Goal: Information Seeking & Learning: Learn about a topic

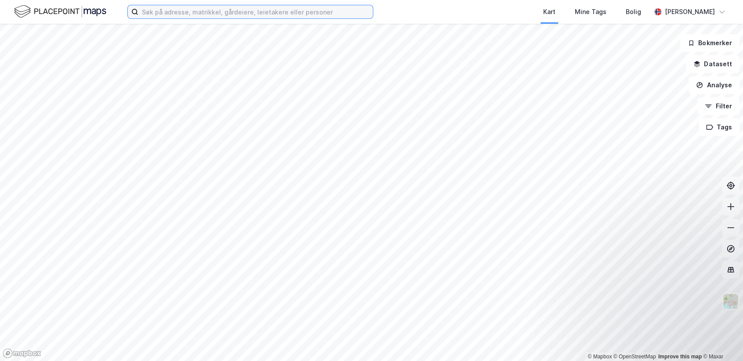
click at [205, 12] on input at bounding box center [255, 11] width 234 height 13
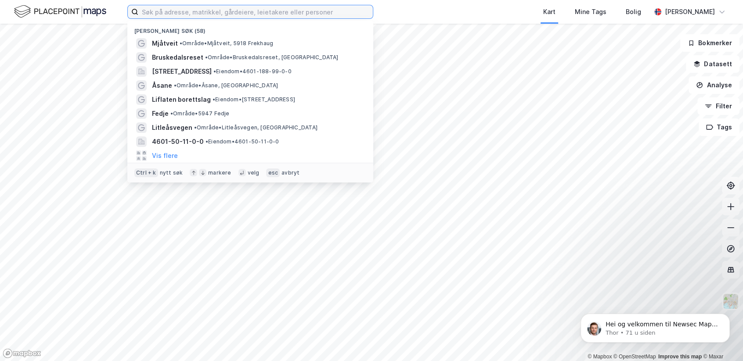
paste input "4618-332/37/0/0"
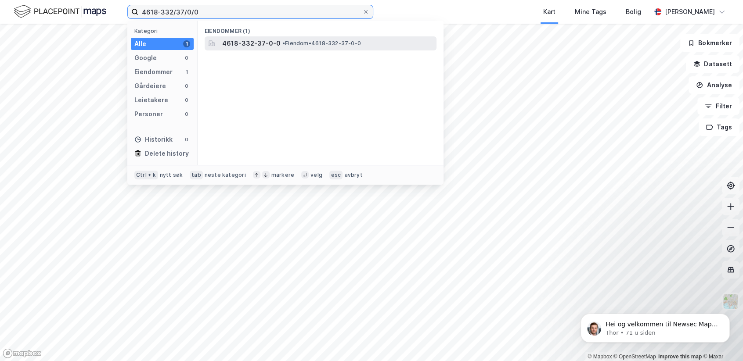
type input "4618-332/37/0/0"
click at [273, 42] on span "4618-332-37-0-0" at bounding box center [251, 43] width 58 height 11
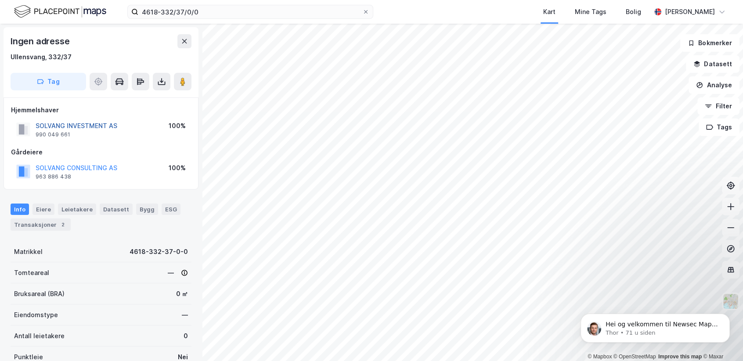
click at [0, 0] on button "SOLVANG INVESTMENT AS" at bounding box center [0, 0] width 0 height 0
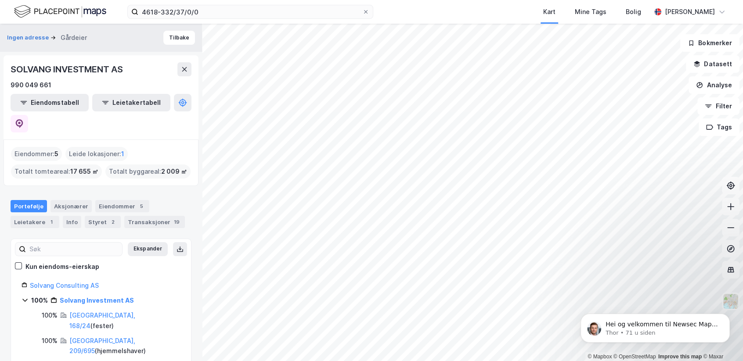
scroll to position [131, 0]
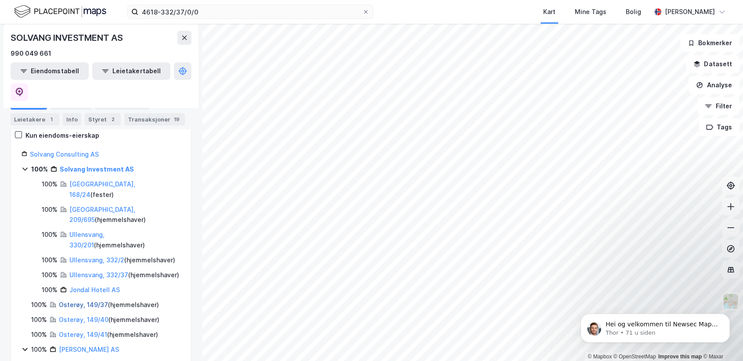
click at [90, 301] on link "Osterøy, 149/37" at bounding box center [83, 304] width 49 height 7
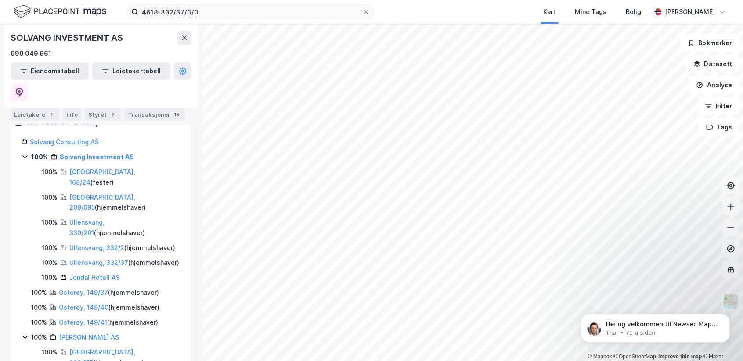
scroll to position [144, 0]
click at [89, 193] on link "[GEOGRAPHIC_DATA], 209/695" at bounding box center [102, 202] width 66 height 18
